Goal: Information Seeking & Learning: Learn about a topic

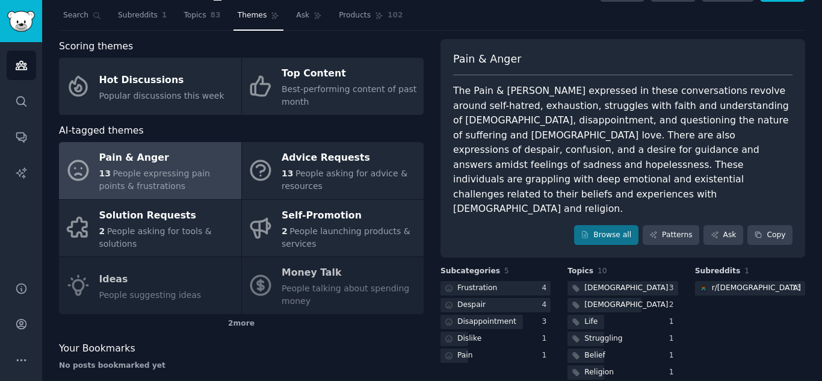
scroll to position [24, 0]
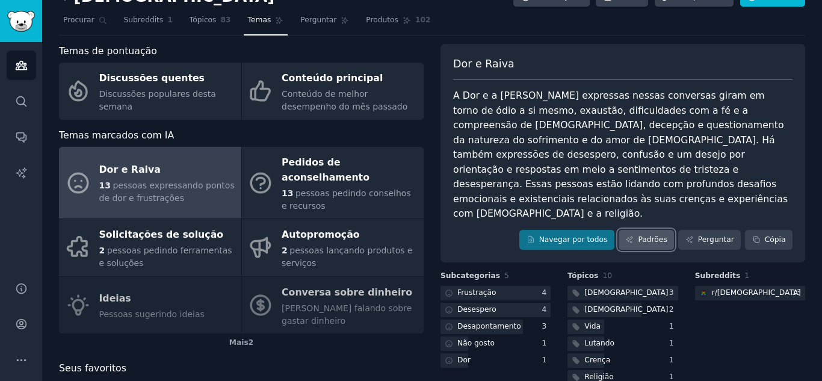
click at [650, 235] on font "Padrões" at bounding box center [651, 239] width 29 height 8
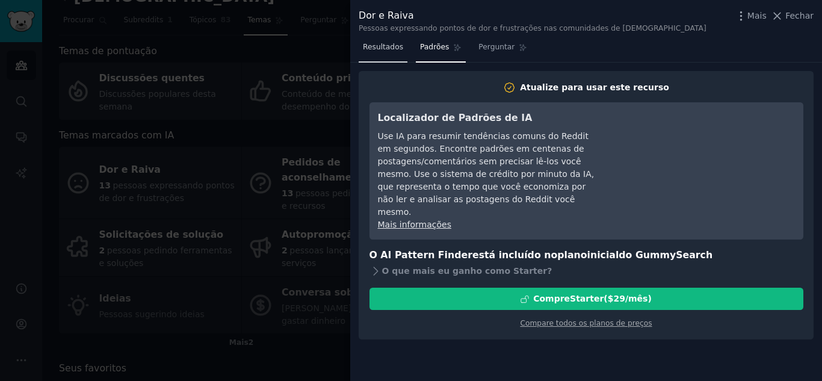
click at [399, 48] on link "Resultados" at bounding box center [382, 50] width 49 height 25
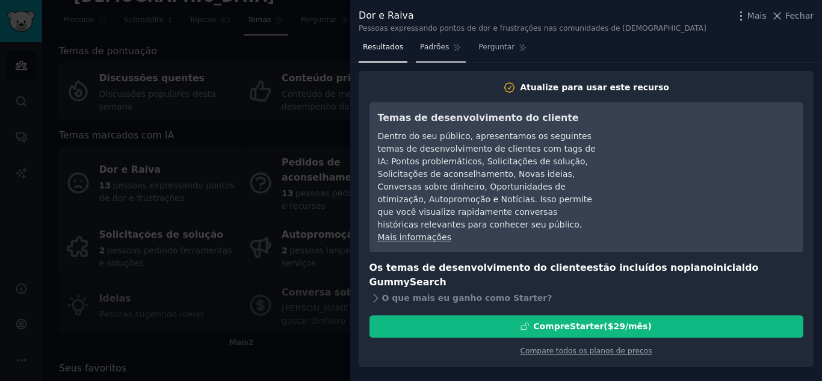
click at [426, 48] on font "Padrões" at bounding box center [434, 47] width 29 height 8
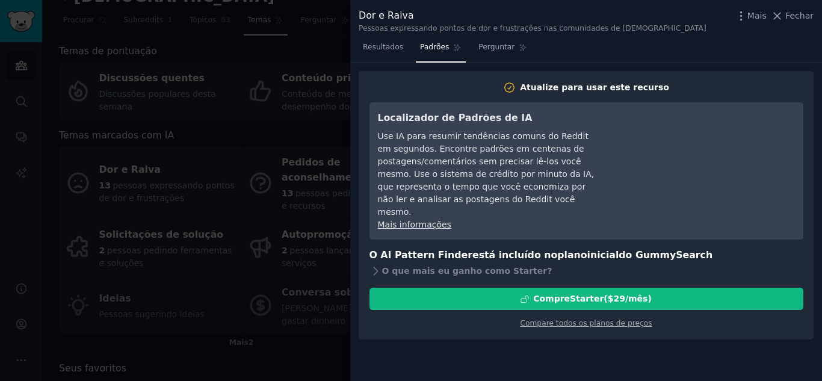
click at [293, 140] on div at bounding box center [411, 190] width 822 height 381
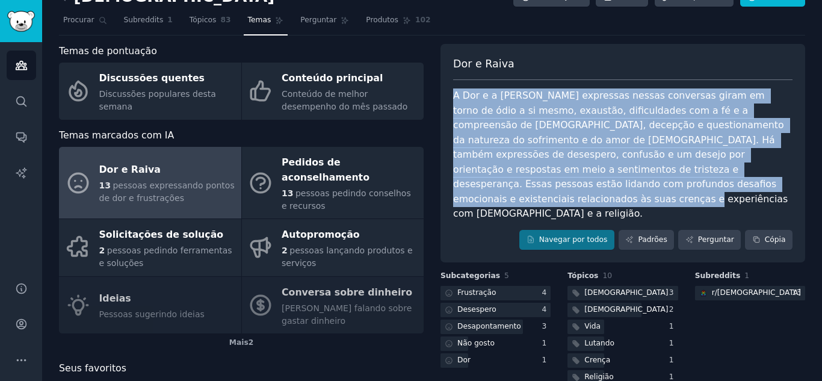
drag, startPoint x: 447, startPoint y: 90, endPoint x: 604, endPoint y: 177, distance: 179.3
click at [604, 177] on div "Dor e Raiva A [PERSON_NAME] e a [PERSON_NAME] expressas nessas conversas giram …" at bounding box center [622, 153] width 364 height 219
copy font "A Dor e a [PERSON_NAME] expressas nessas conversas giram em torno de ódio a si …"
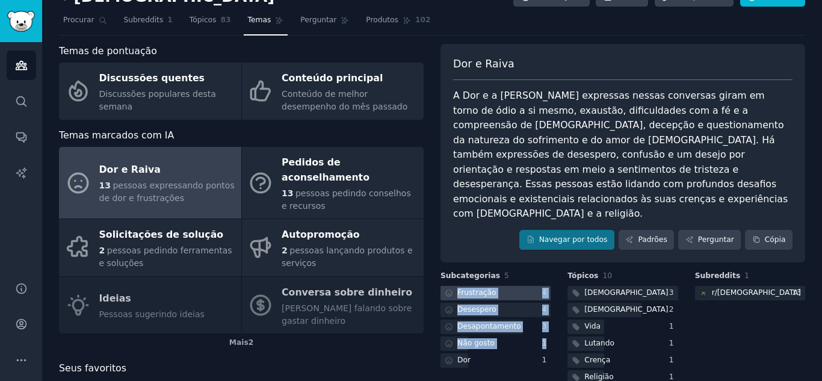
drag, startPoint x: 522, startPoint y: 342, endPoint x: 449, endPoint y: 265, distance: 106.4
click at [449, 271] on div "Subcategorias 5 Frustração 4 Desespero 4 Desapontamento 3 Não gosto 1 Dor 1" at bounding box center [495, 362] width 110 height 183
copy div "Frustração 4 Desespero 4 Desapontamento 3 Não gosto 1"
